Goal: Task Accomplishment & Management: Manage account settings

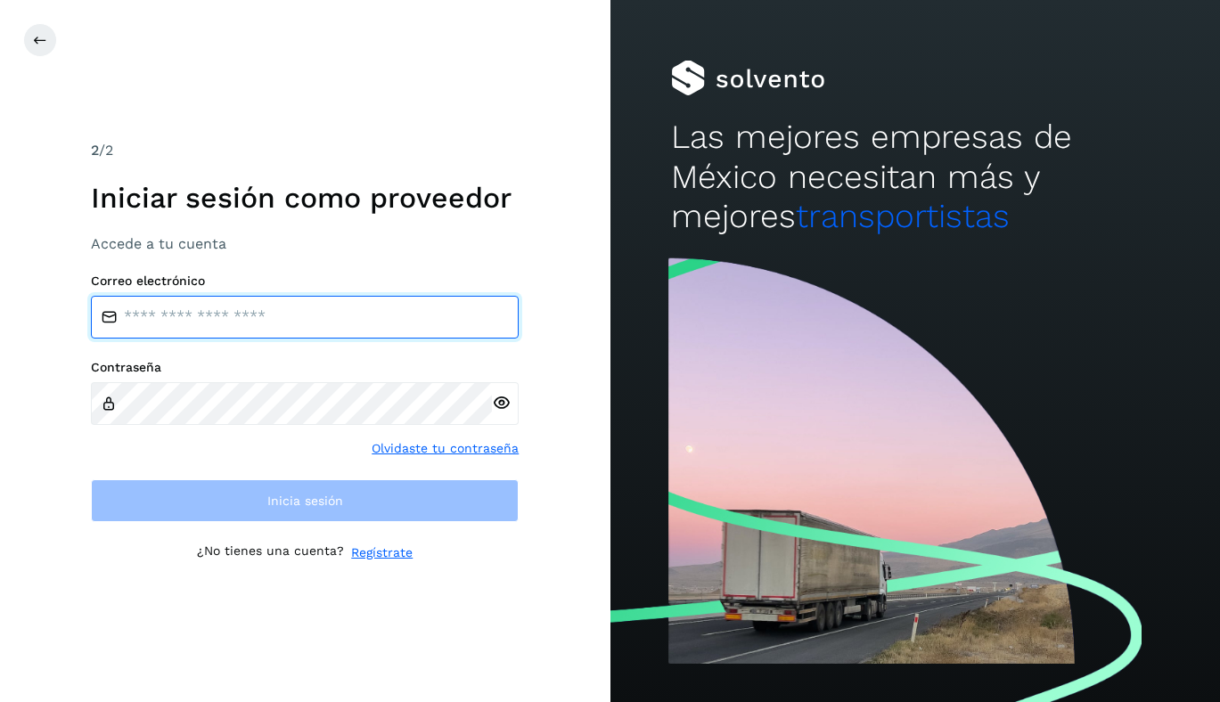
type input "**********"
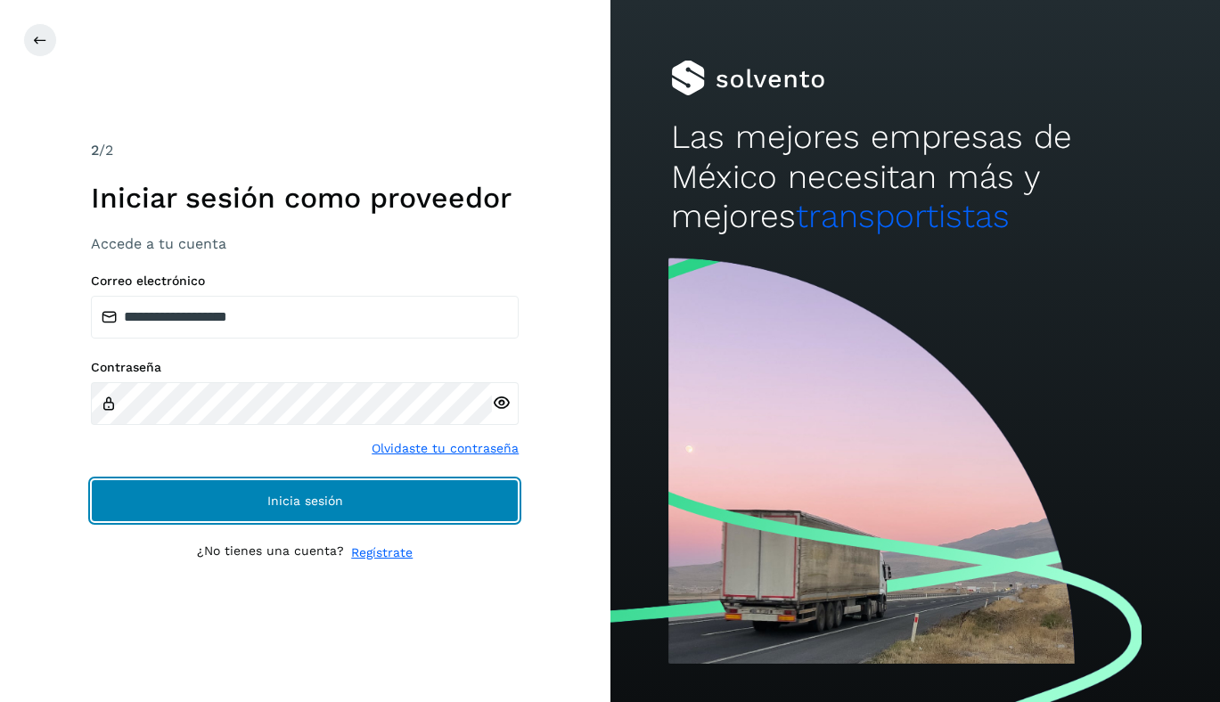
click at [451, 495] on button "Inicia sesión" at bounding box center [305, 500] width 428 height 43
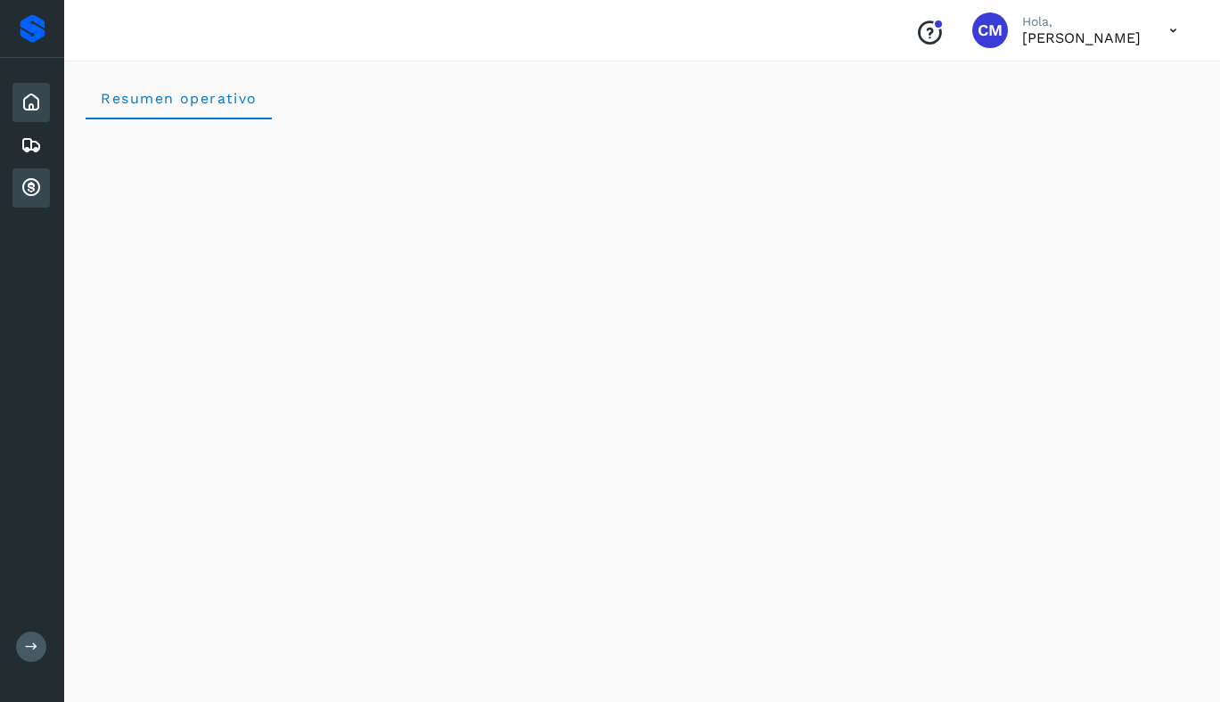
click at [23, 198] on icon at bounding box center [30, 187] width 21 height 21
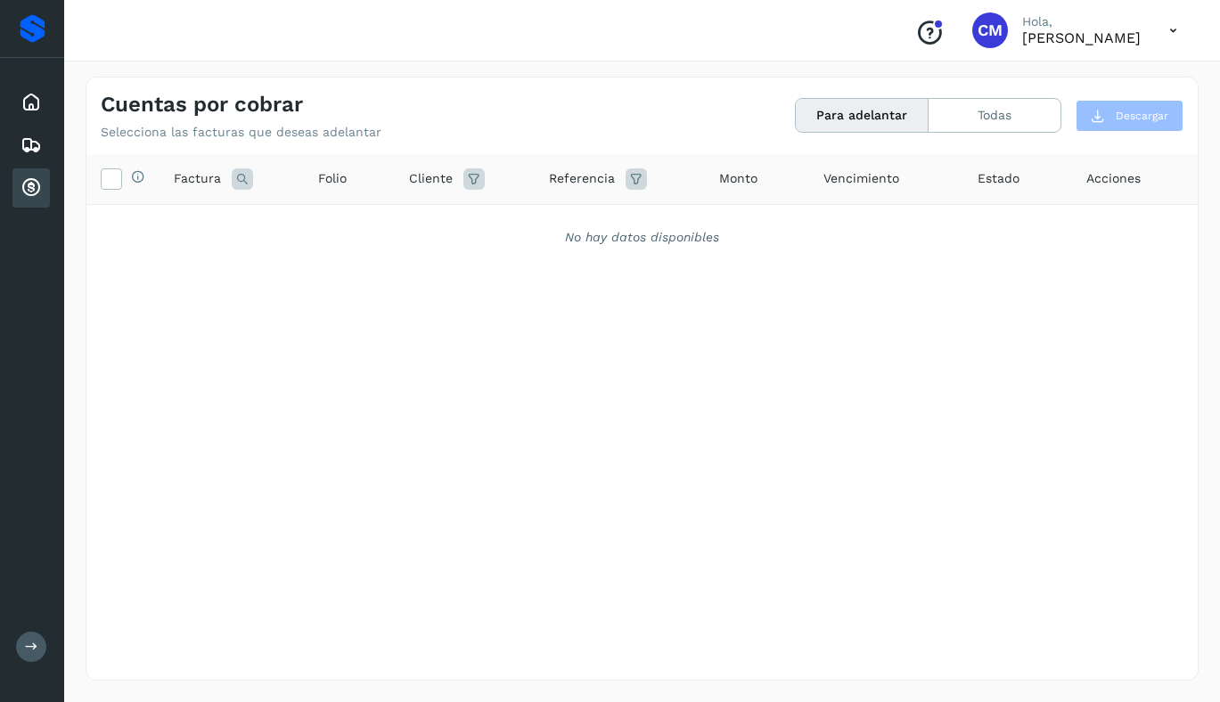
click at [894, 112] on button "Para adelantar" at bounding box center [862, 115] width 133 height 33
click at [1041, 123] on button "Todas" at bounding box center [994, 115] width 132 height 33
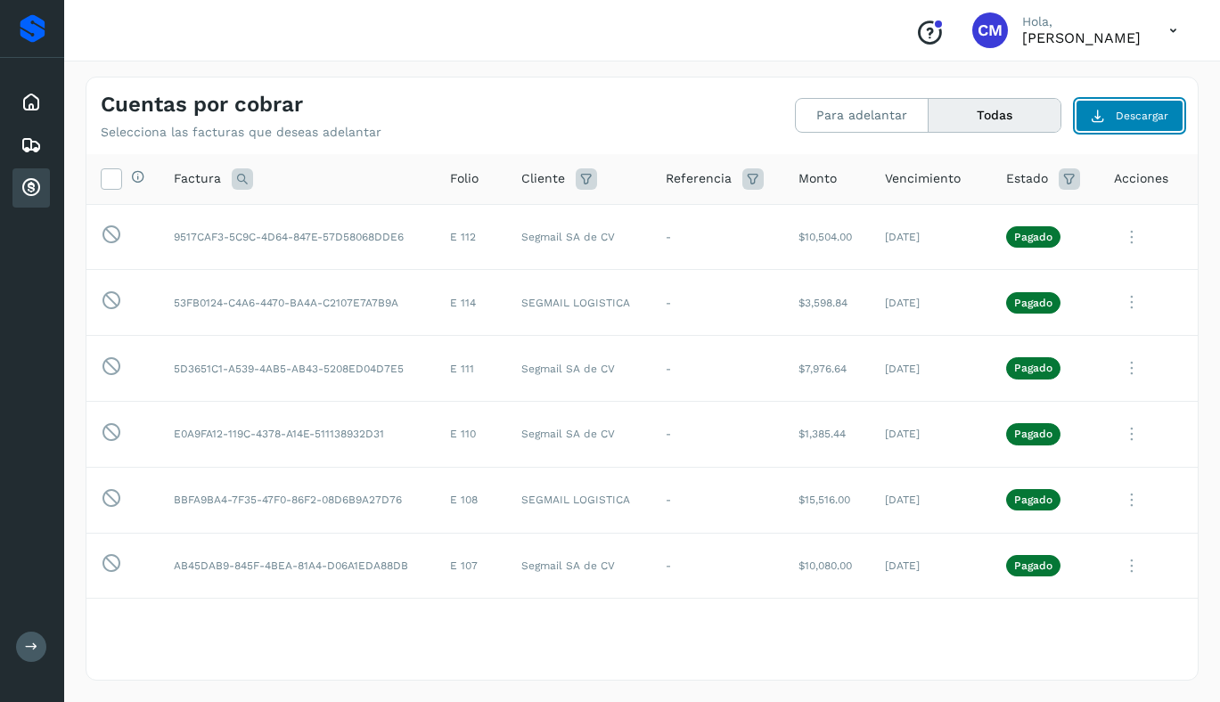
click at [1111, 120] on button "Descargar" at bounding box center [1129, 116] width 108 height 32
